Goal: Information Seeking & Learning: Learn about a topic

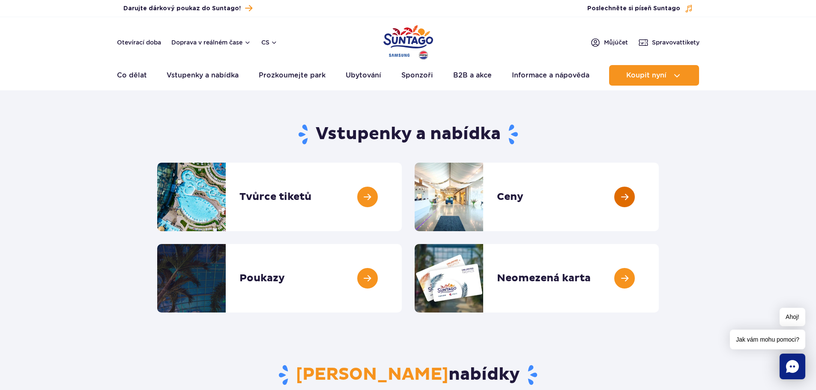
click at [659, 195] on link at bounding box center [659, 197] width 0 height 69
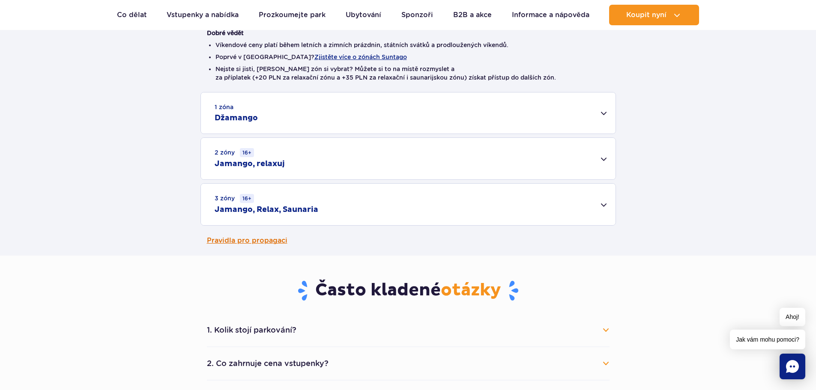
scroll to position [257, 0]
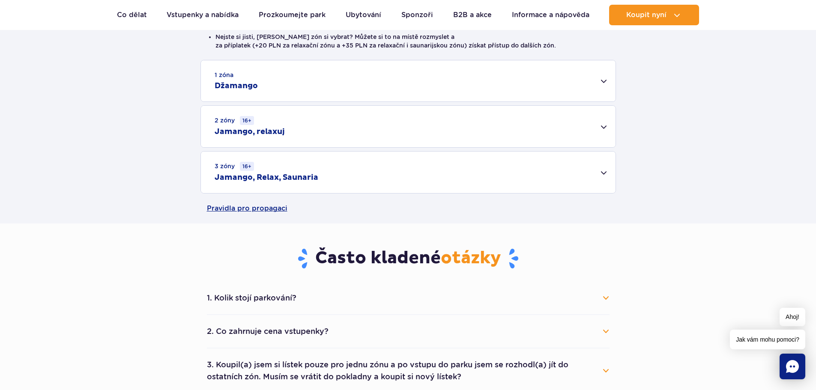
click at [604, 173] on div "3 zóny 16+ Jamango, Relax, Saunaria" at bounding box center [408, 173] width 415 height 42
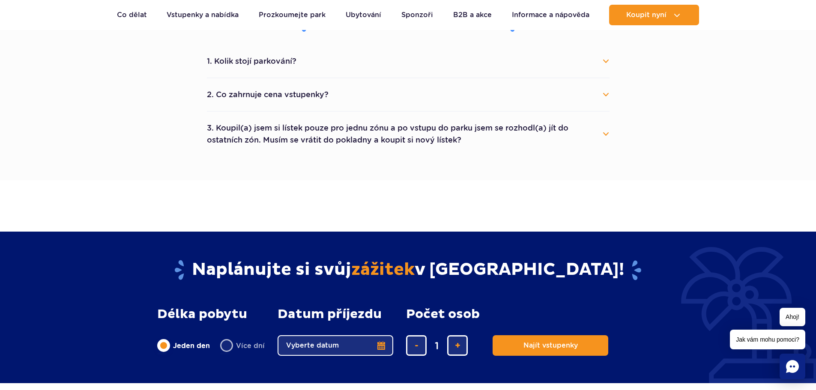
scroll to position [514, 0]
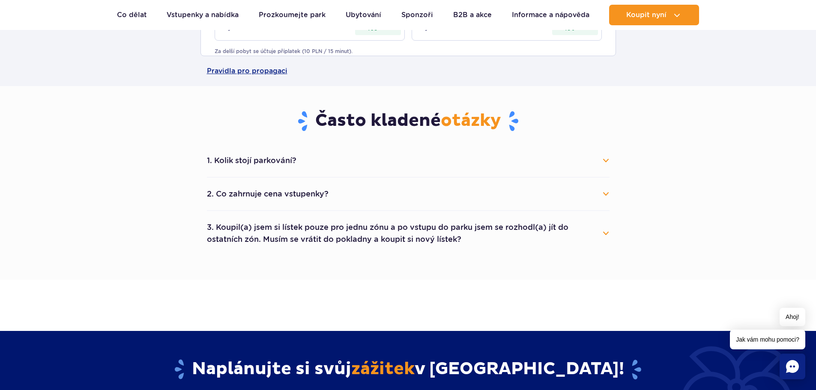
click at [603, 160] on button "1. Kolik stojí parkování?" at bounding box center [408, 160] width 403 height 19
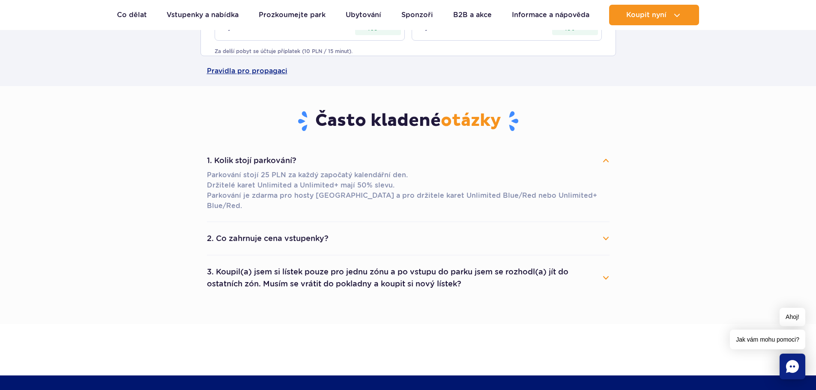
click at [605, 229] on button "2. Co zahrnuje cena vstupenky?" at bounding box center [408, 238] width 403 height 19
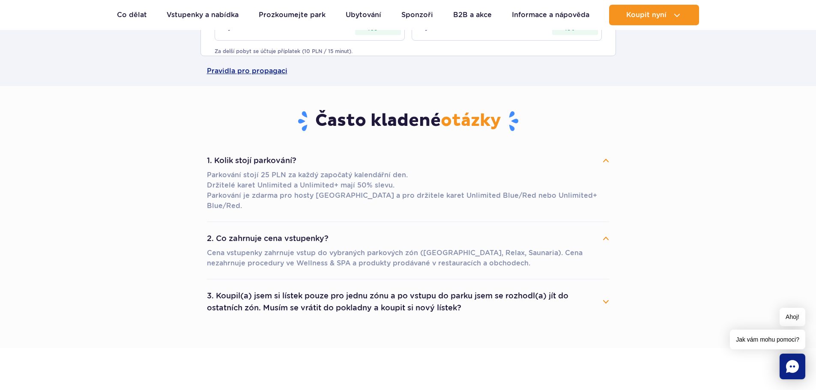
click at [605, 291] on button "3. Koupil(a) jsem si lístek pouze pro jednu zónu a po vstupu do parku jsem se r…" at bounding box center [408, 302] width 403 height 31
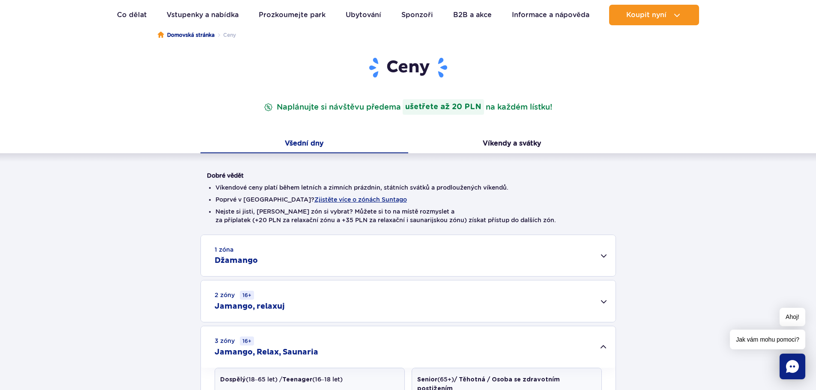
scroll to position [0, 0]
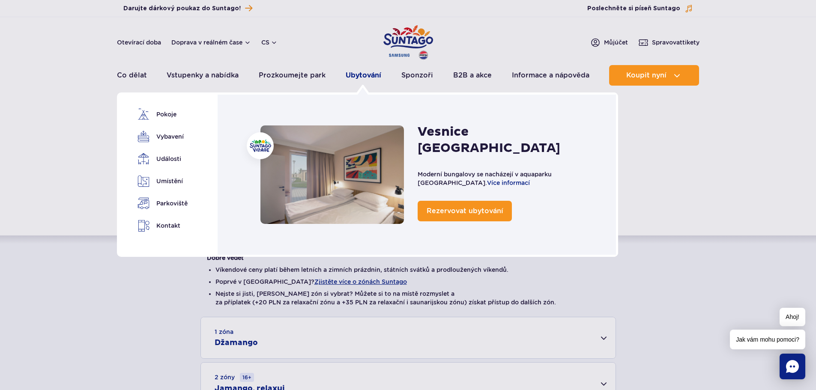
click at [365, 75] on font "Ubytování" at bounding box center [364, 75] width 36 height 8
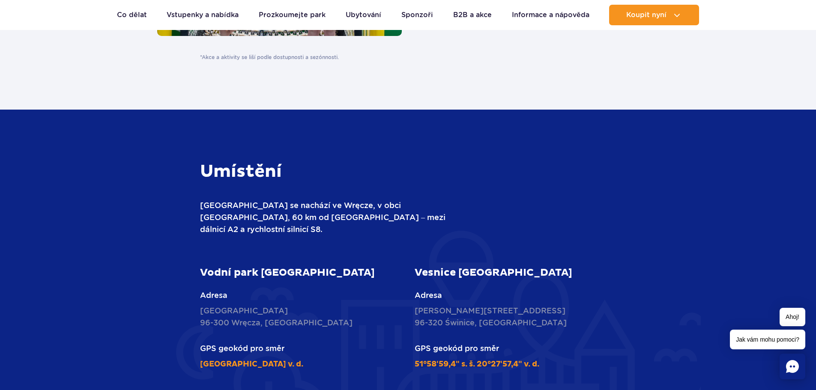
scroll to position [2141, 0]
